Goal: Find specific page/section: Find specific page/section

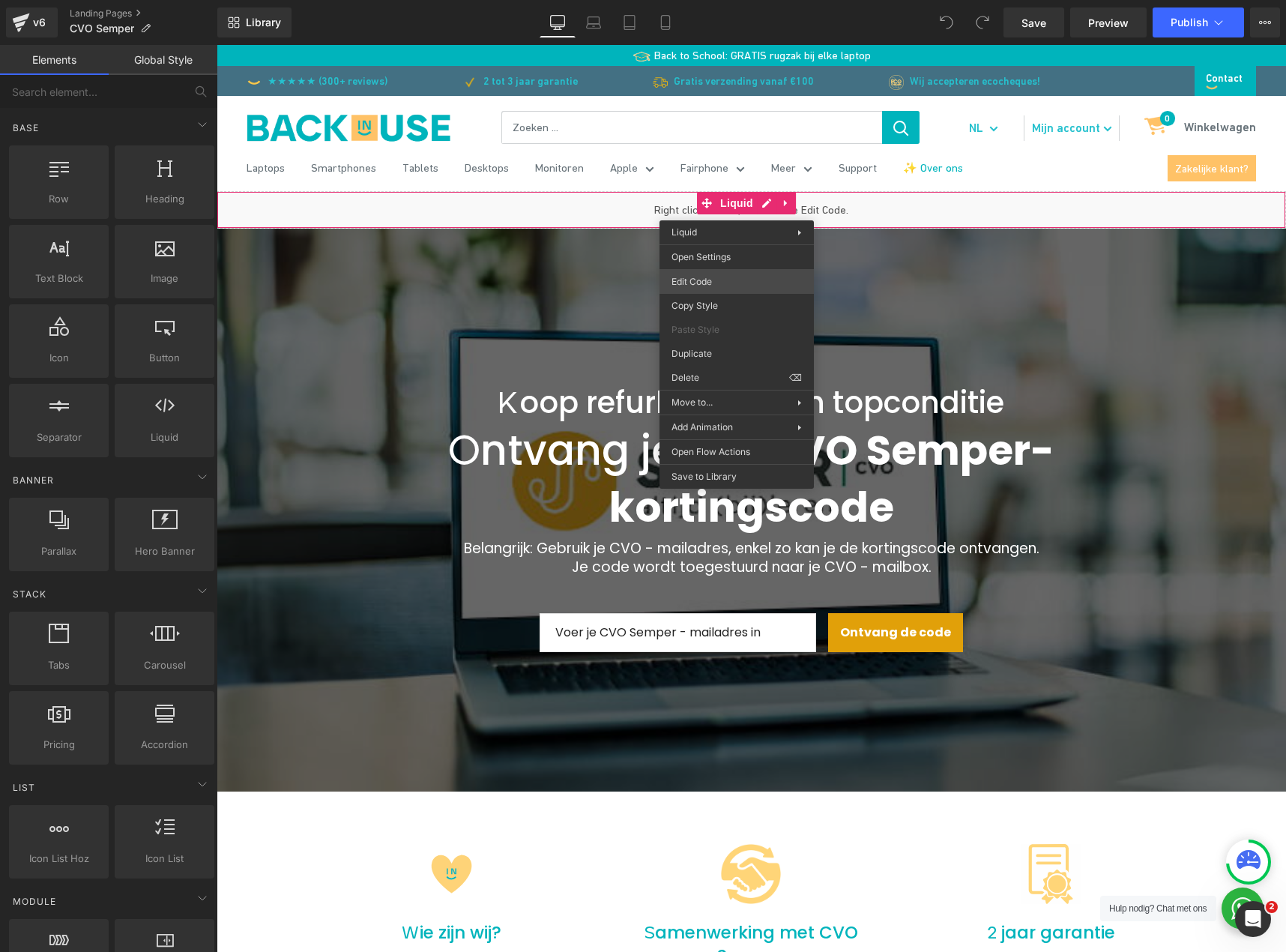
click at [689, 0] on div "You are previewing how the will restyle your page. You can not edit Elements in…" at bounding box center [643, 0] width 1286 height 0
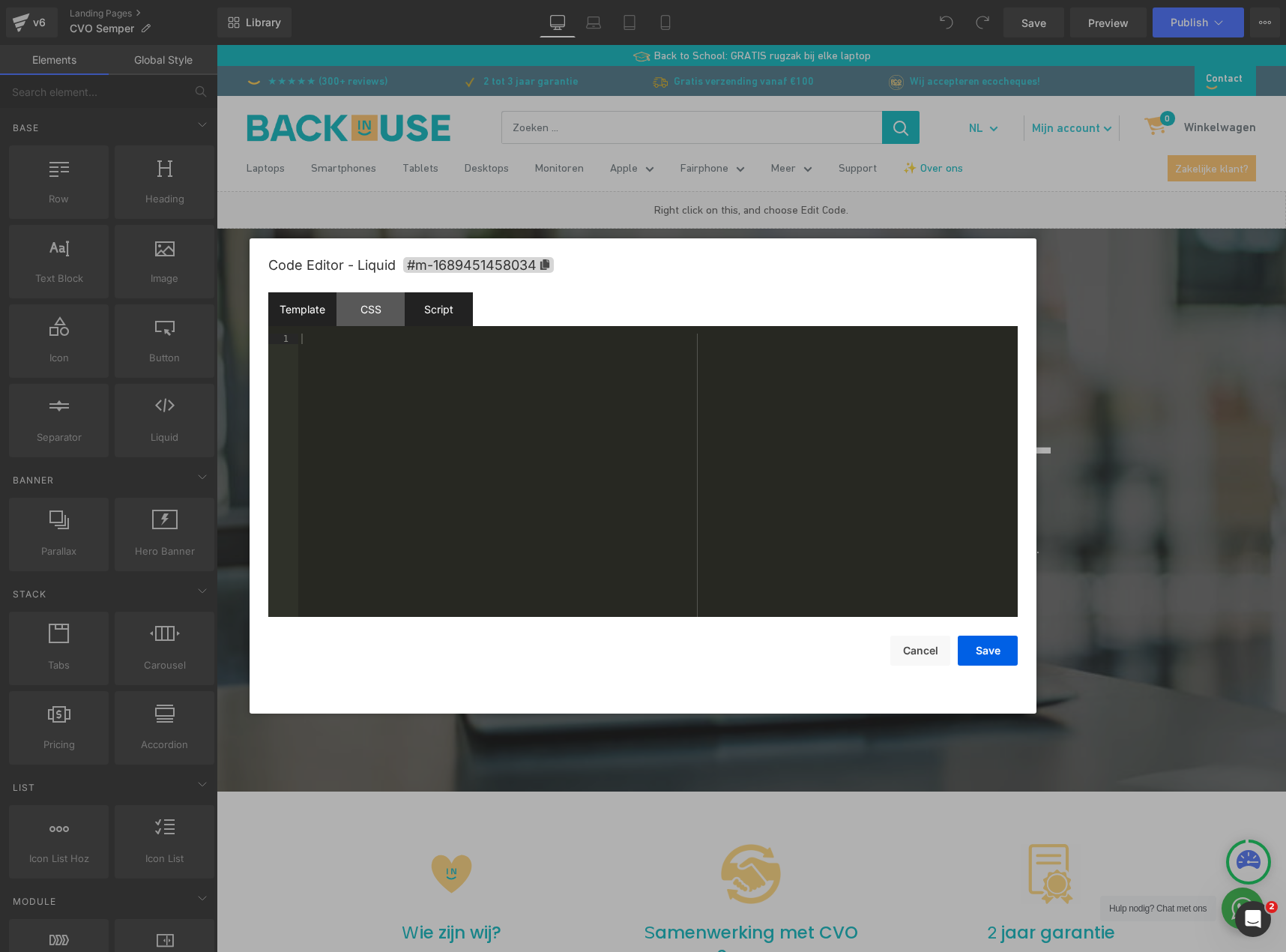
click at [456, 299] on div "Script" at bounding box center [439, 309] width 68 height 34
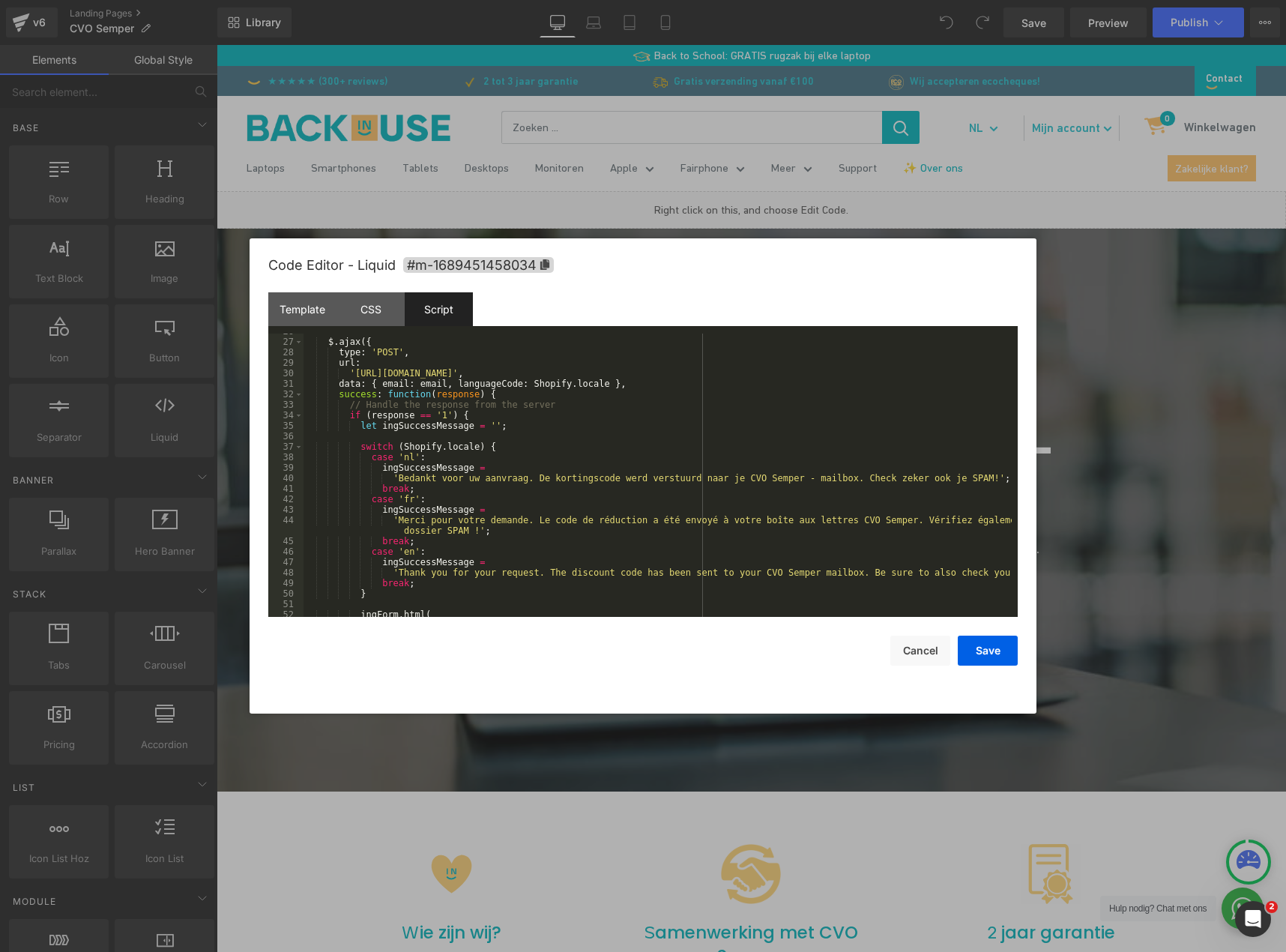
scroll to position [270, 0]
click at [922, 654] on button "Cancel" at bounding box center [920, 650] width 60 height 30
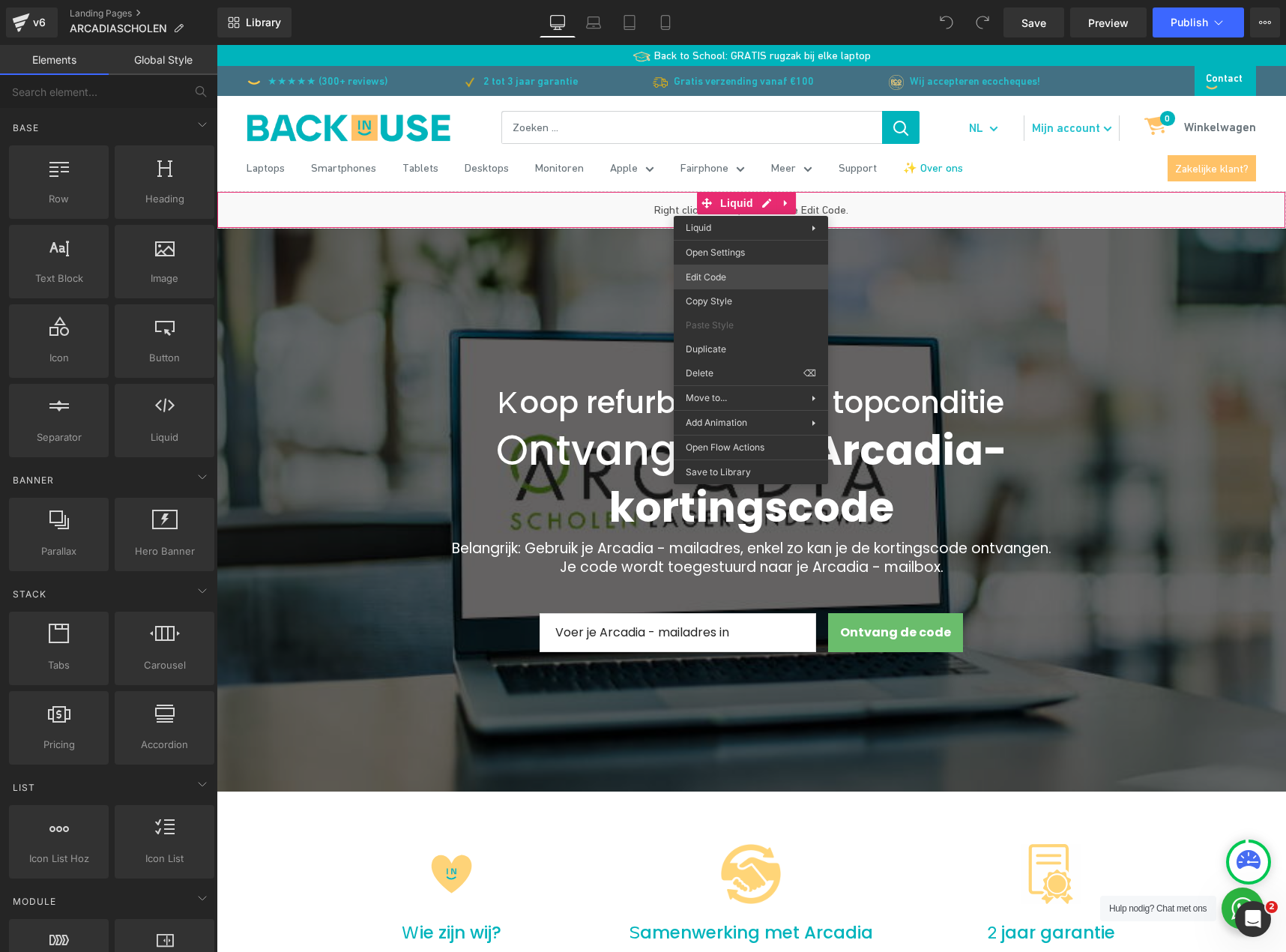
click at [693, 0] on div "You are previewing how the will restyle your page. You can not edit Elements in…" at bounding box center [643, 0] width 1286 height 0
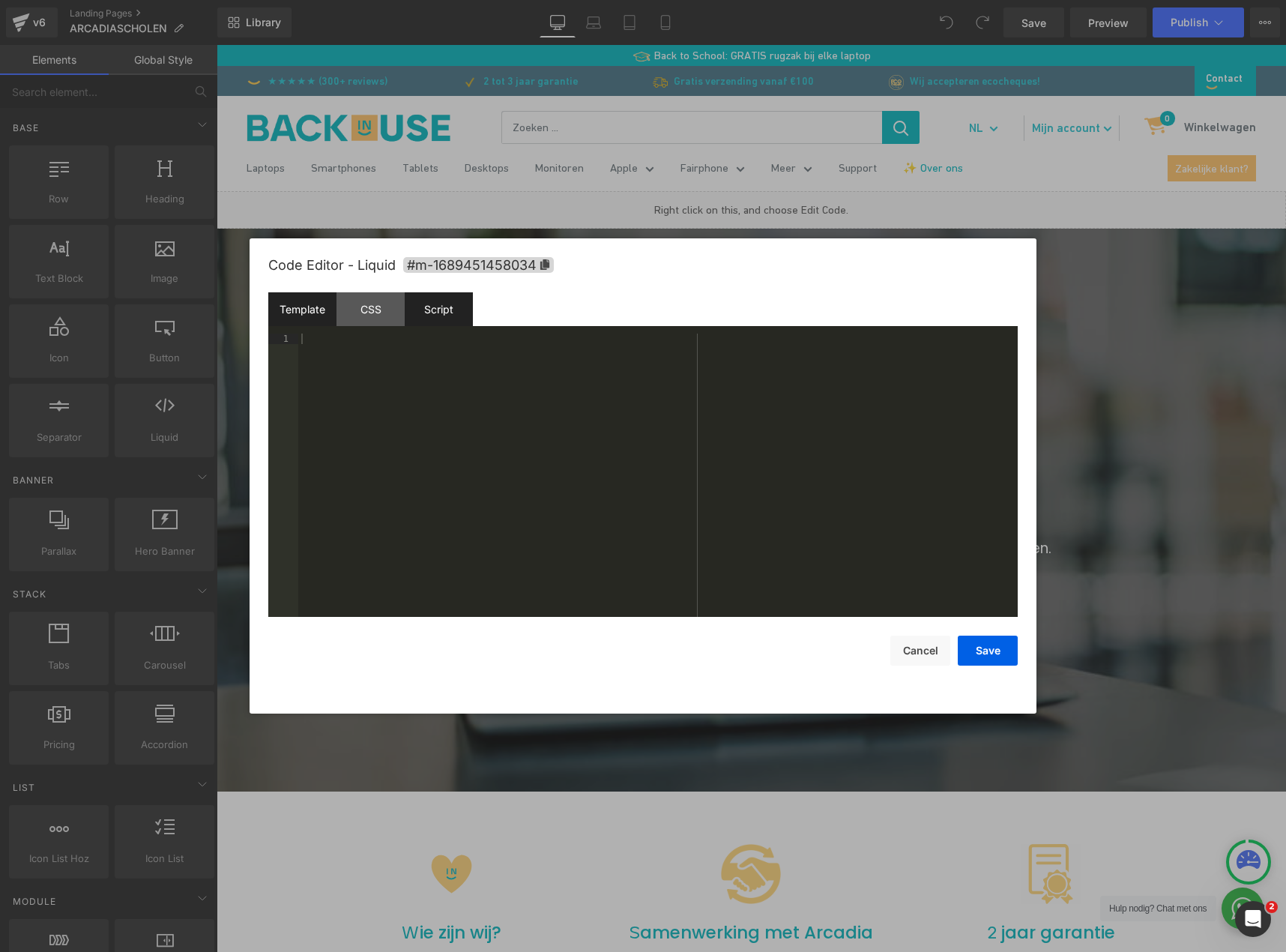
click at [421, 302] on div "Script" at bounding box center [439, 309] width 68 height 34
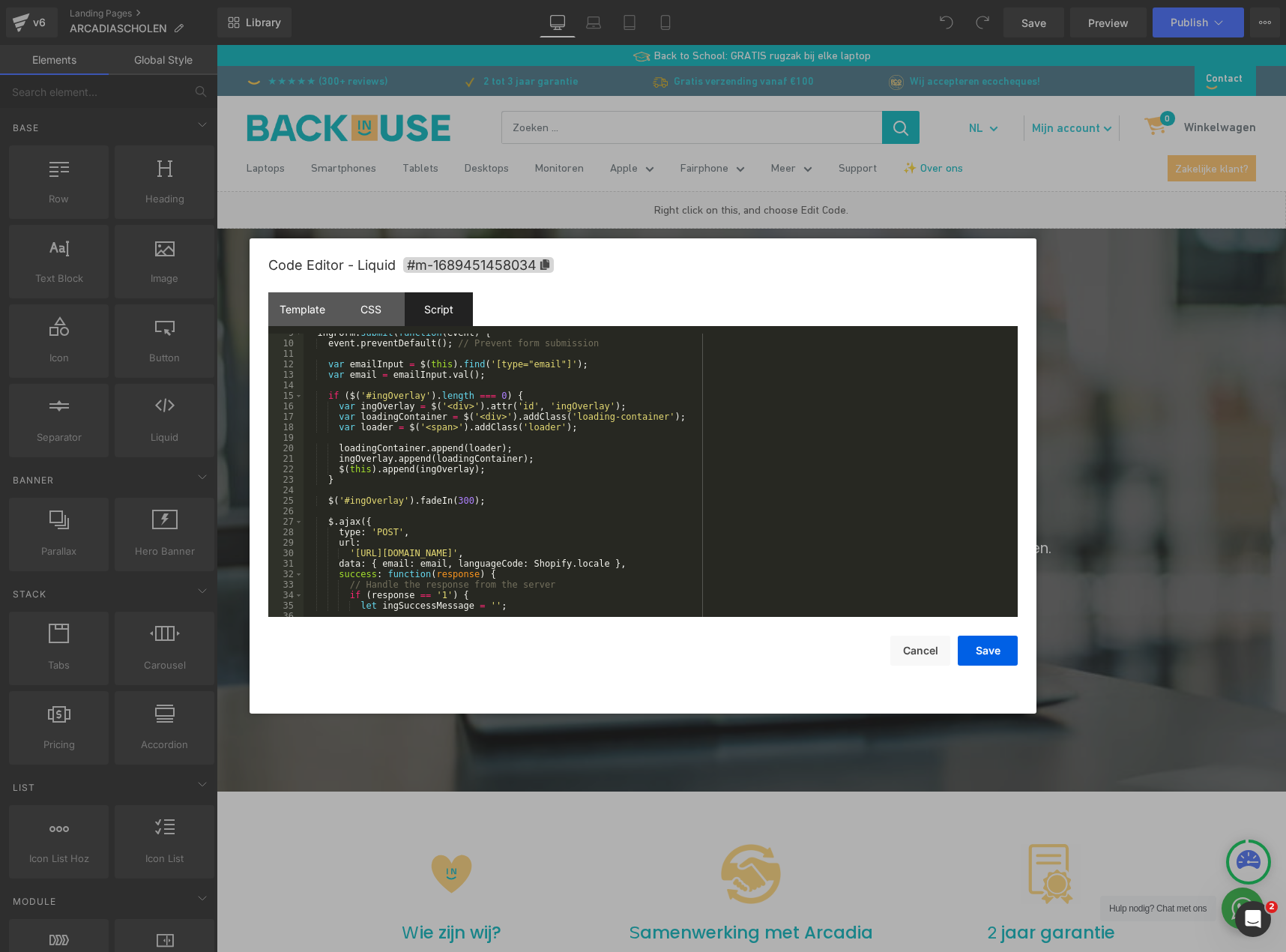
scroll to position [90, 0]
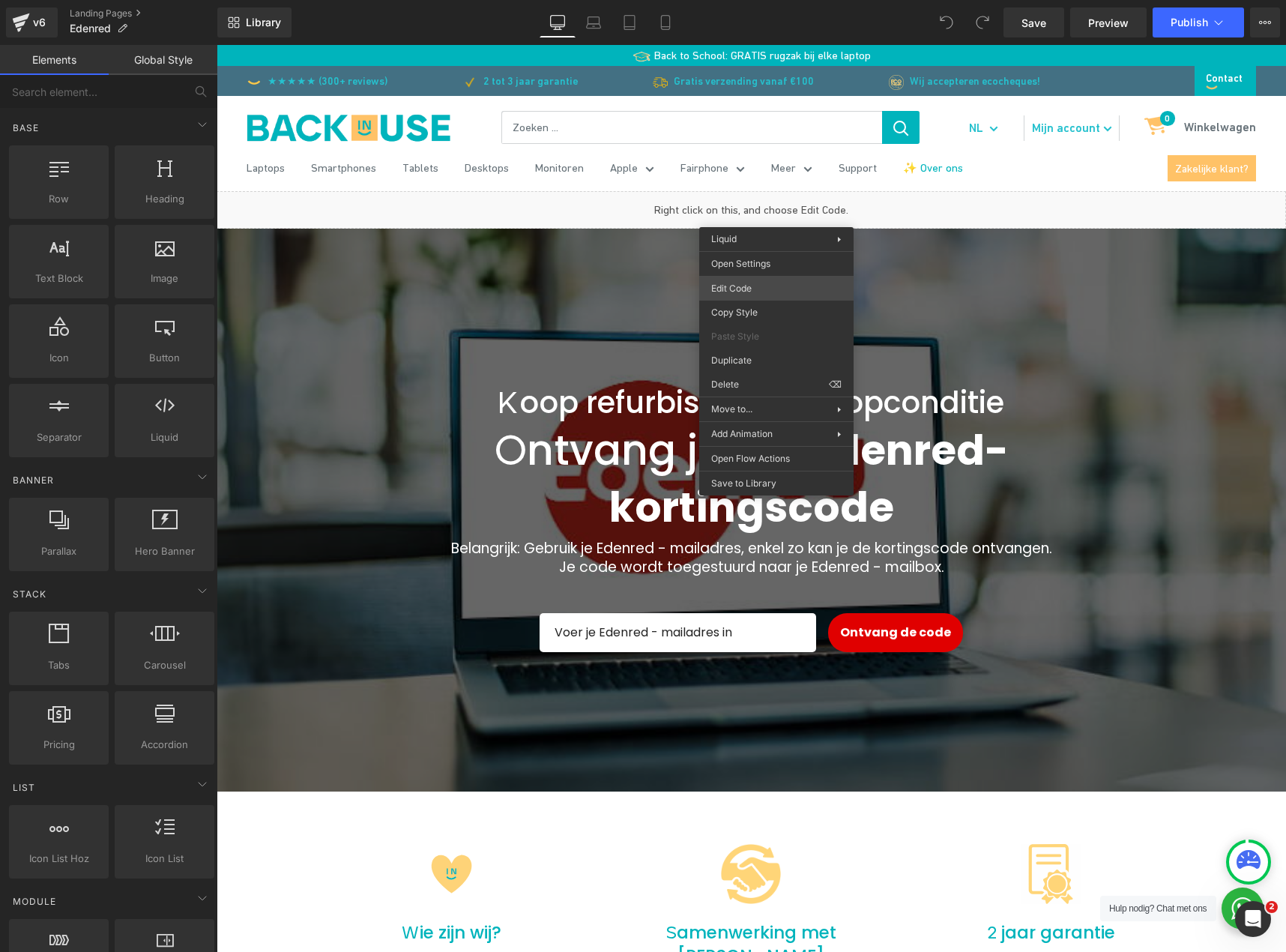
click at [743, 0] on div "You are previewing how the will restyle your page. You can not edit Elements in…" at bounding box center [643, 0] width 1286 height 0
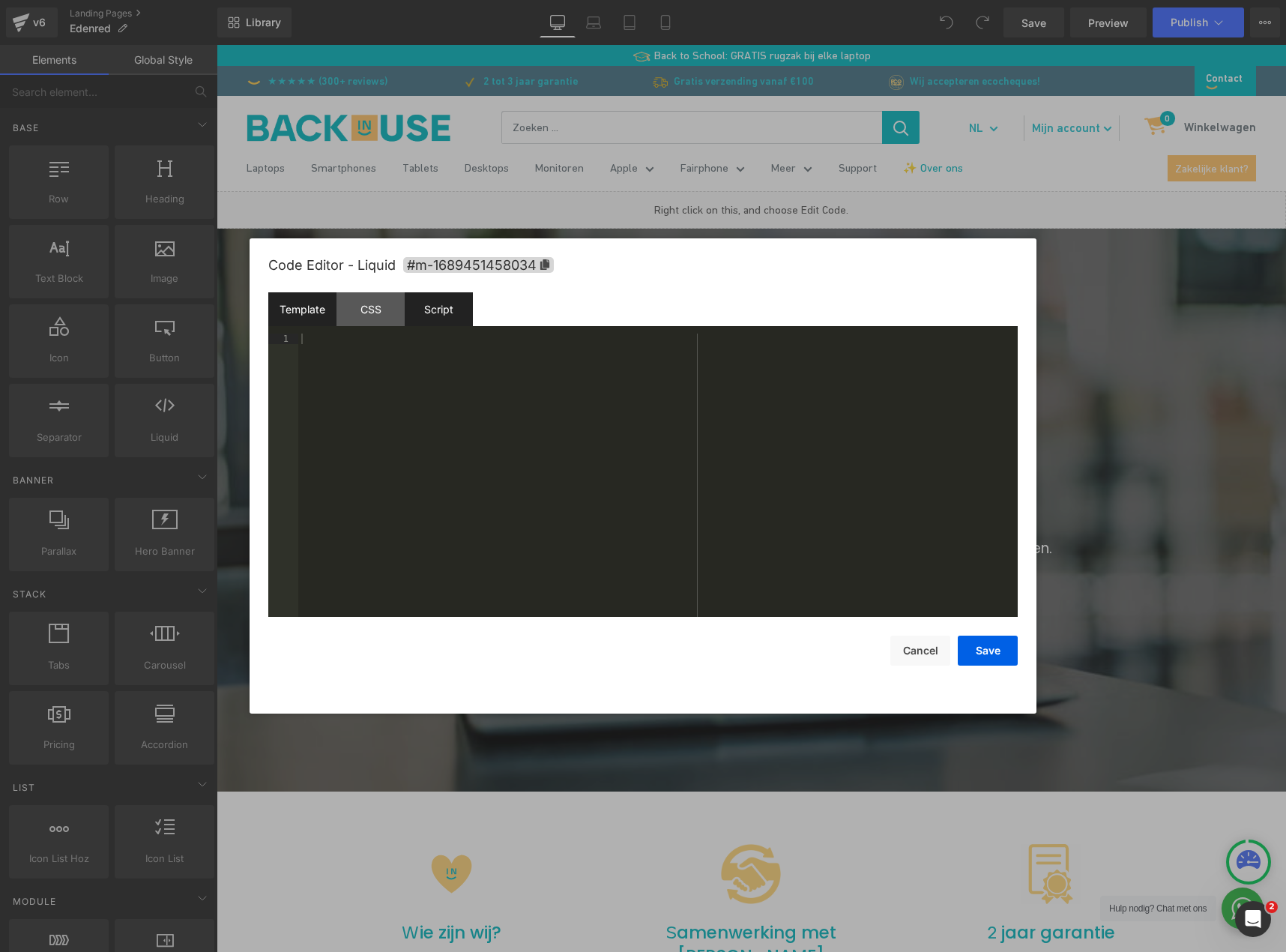
click at [454, 317] on div "Script" at bounding box center [439, 309] width 68 height 34
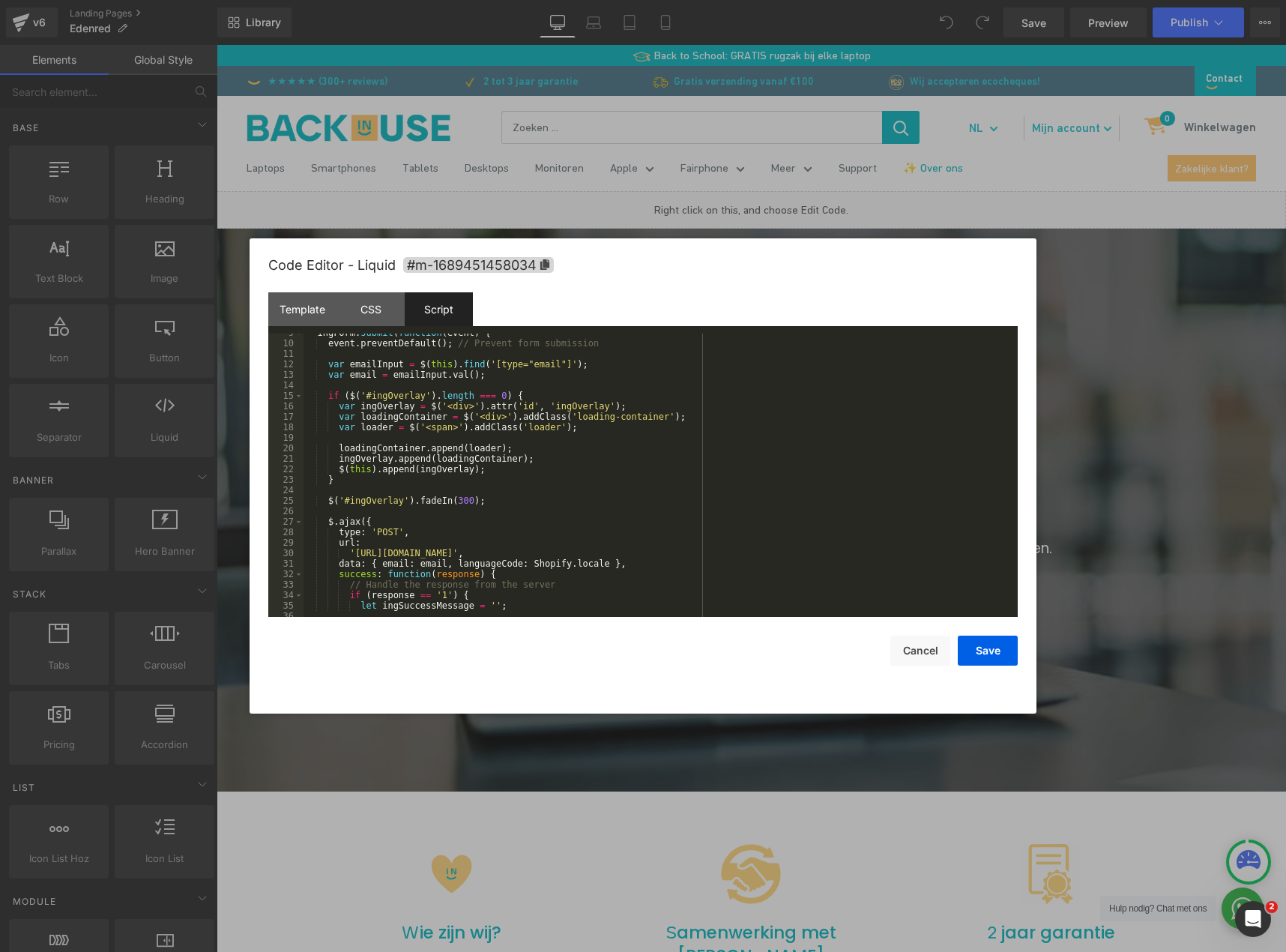
scroll to position [135, 0]
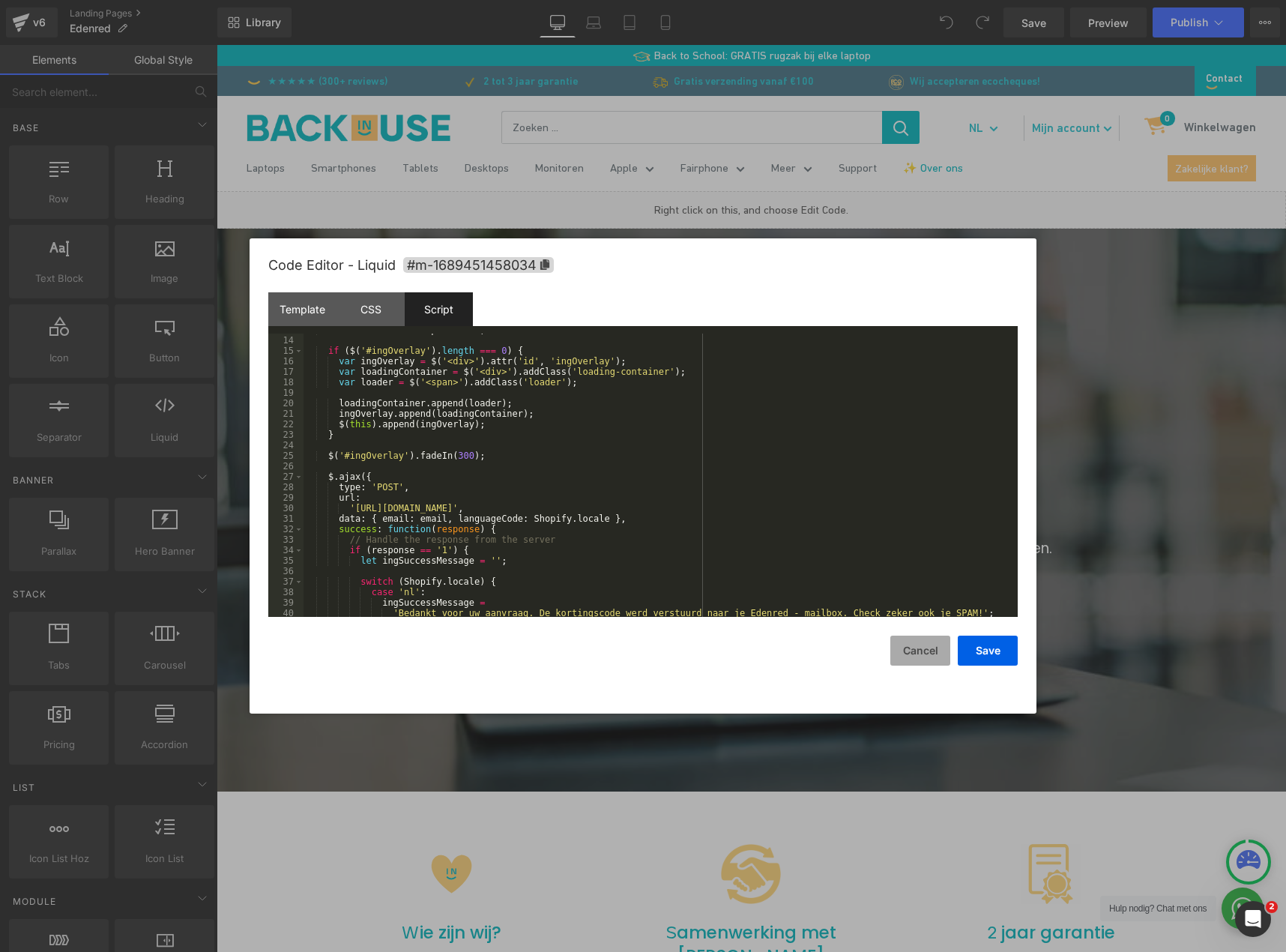
click at [922, 648] on button "Cancel" at bounding box center [920, 650] width 60 height 30
